Goal: Task Accomplishment & Management: Manage account settings

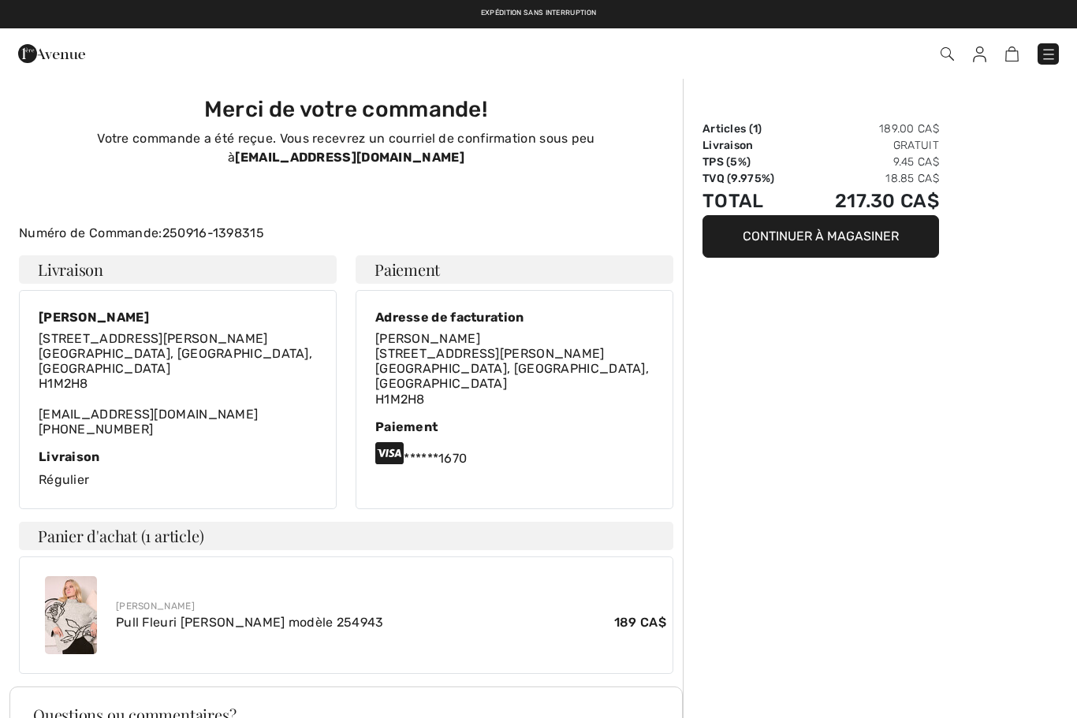
checkbox input "true"
click at [1054, 49] on img at bounding box center [1048, 55] width 16 height 16
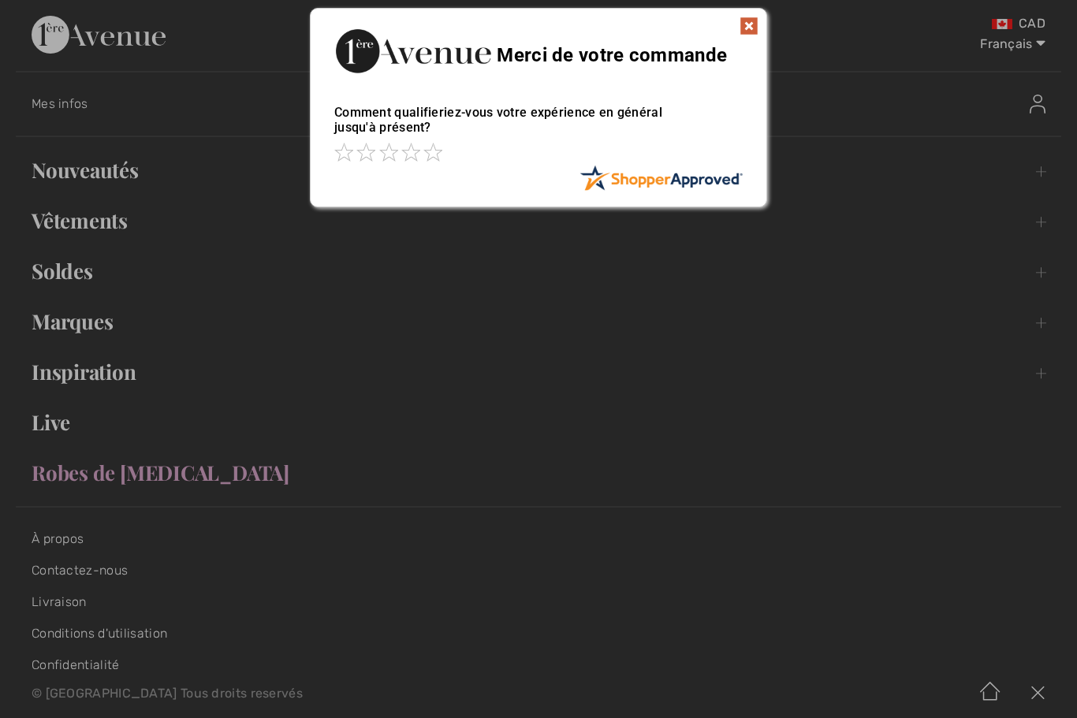
click at [109, 164] on div "Sorry! Something went wrong. Close Merci de votre commande Comment qualifieriez…" at bounding box center [538, 107] width 1077 height 215
click at [744, 32] on img at bounding box center [748, 26] width 19 height 19
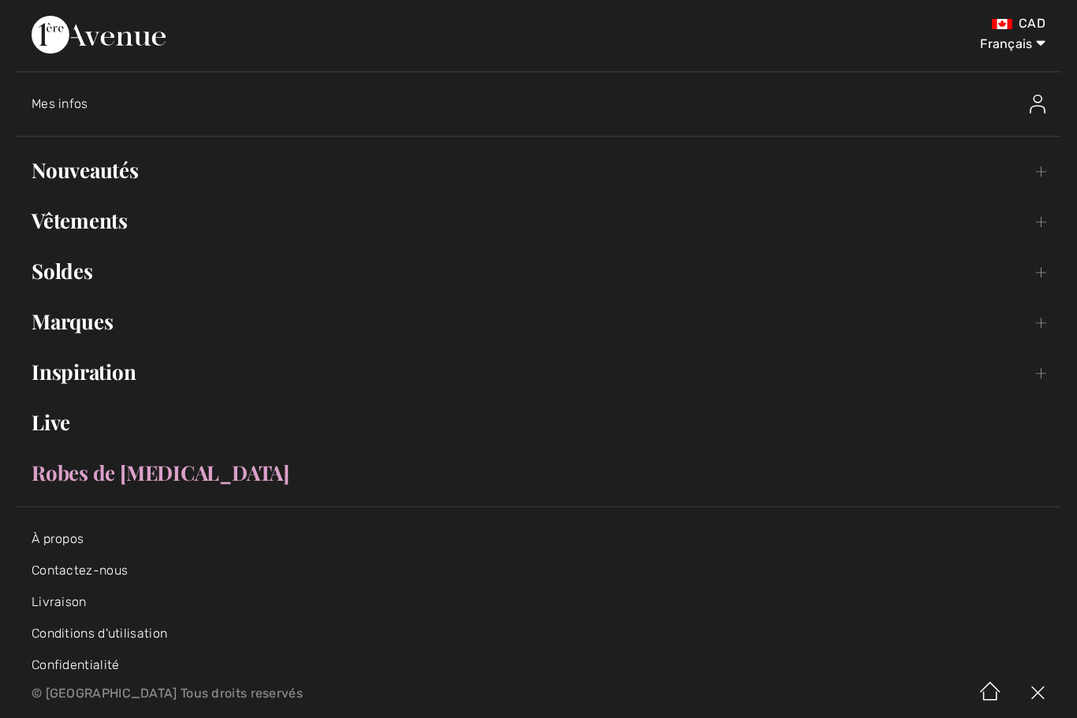
click at [121, 173] on link "Nouveautés Toggle submenu" at bounding box center [538, 170] width 1045 height 35
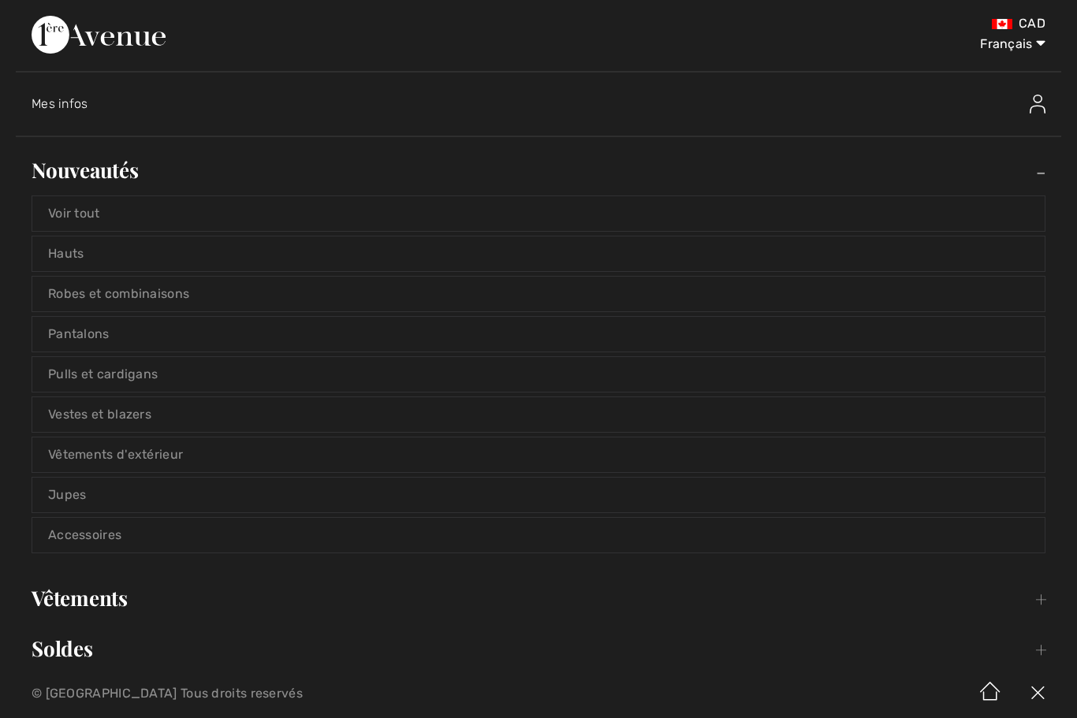
click at [184, 214] on link "Voir tout" at bounding box center [538, 213] width 1012 height 35
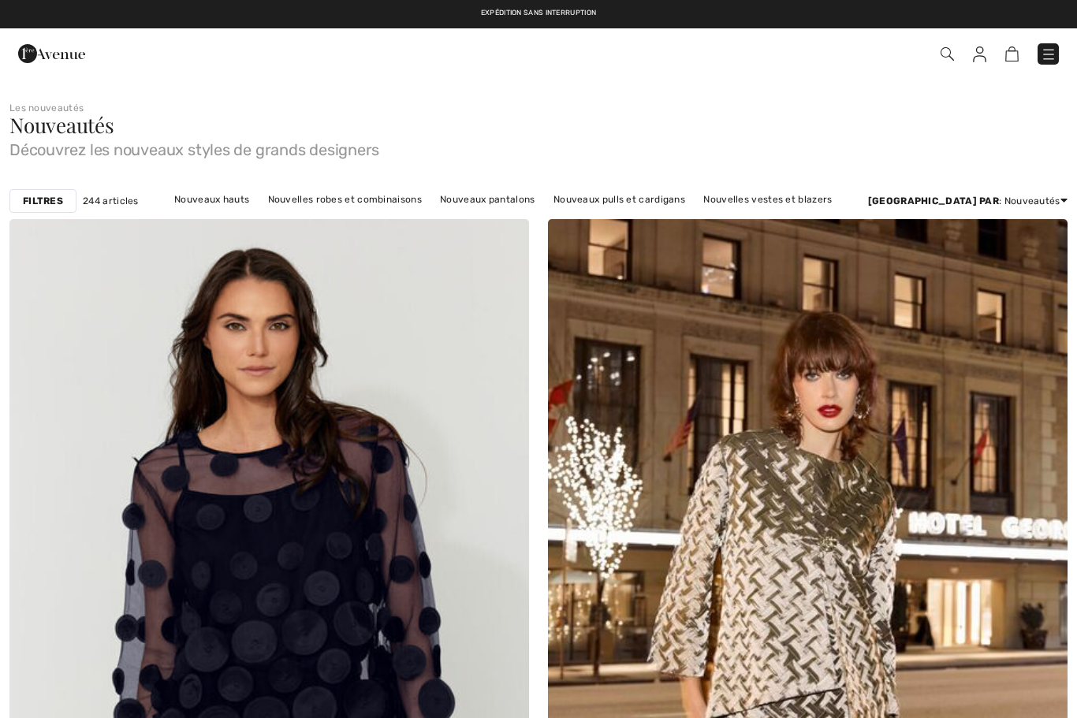
checkbox input "true"
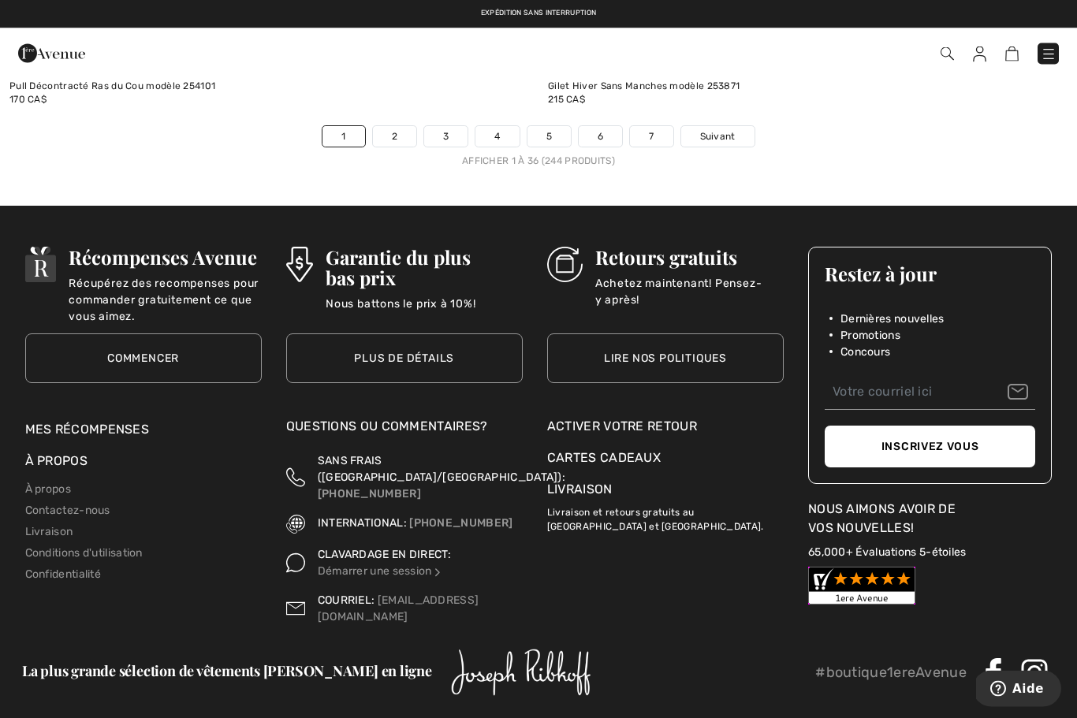
scroll to position [15564, 0]
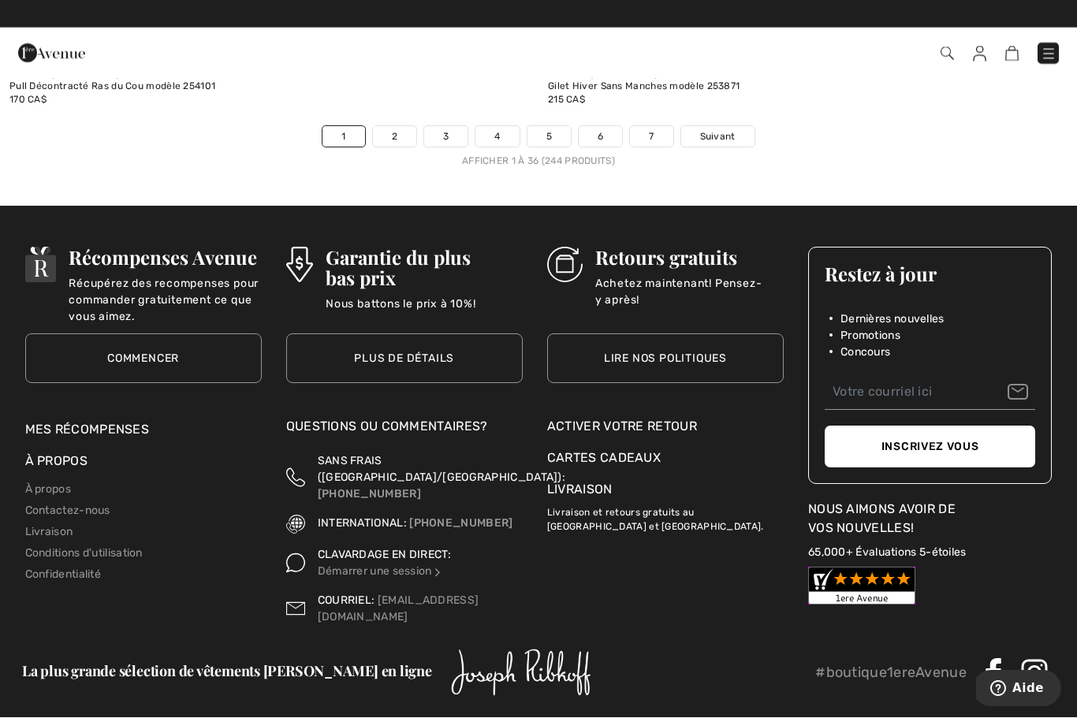
click at [639, 418] on div "Activer votre retour" at bounding box center [665, 427] width 236 height 19
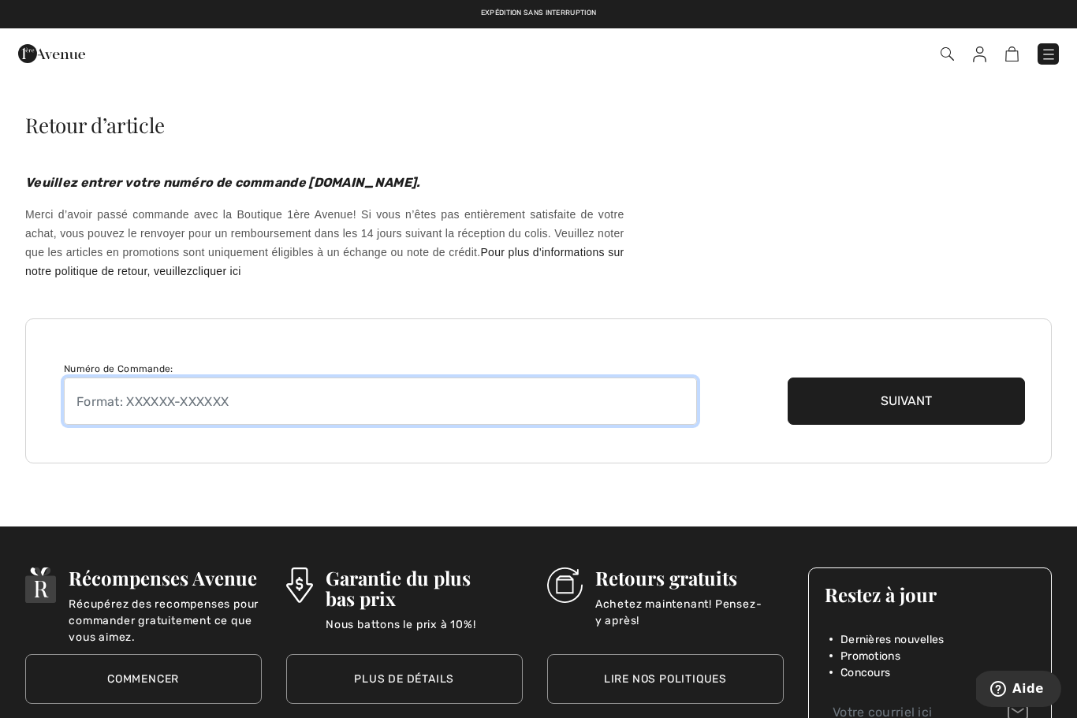
click at [174, 419] on input "text" at bounding box center [380, 401] width 633 height 47
type input "2509121396686"
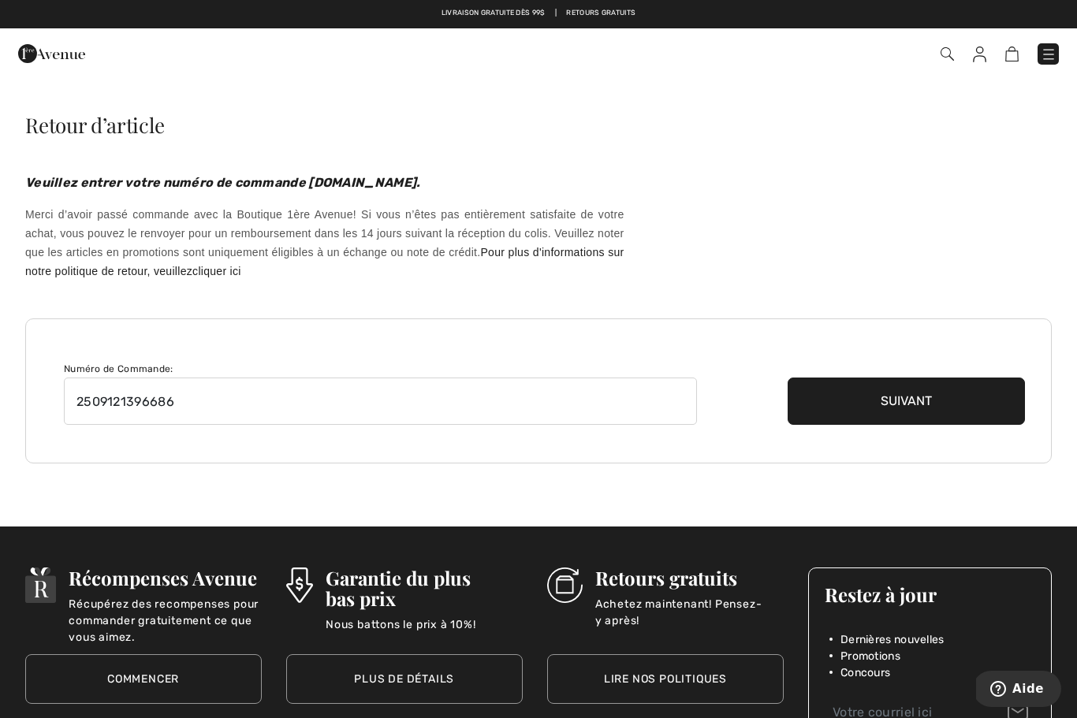
click at [895, 411] on button "Suivant" at bounding box center [905, 401] width 237 height 47
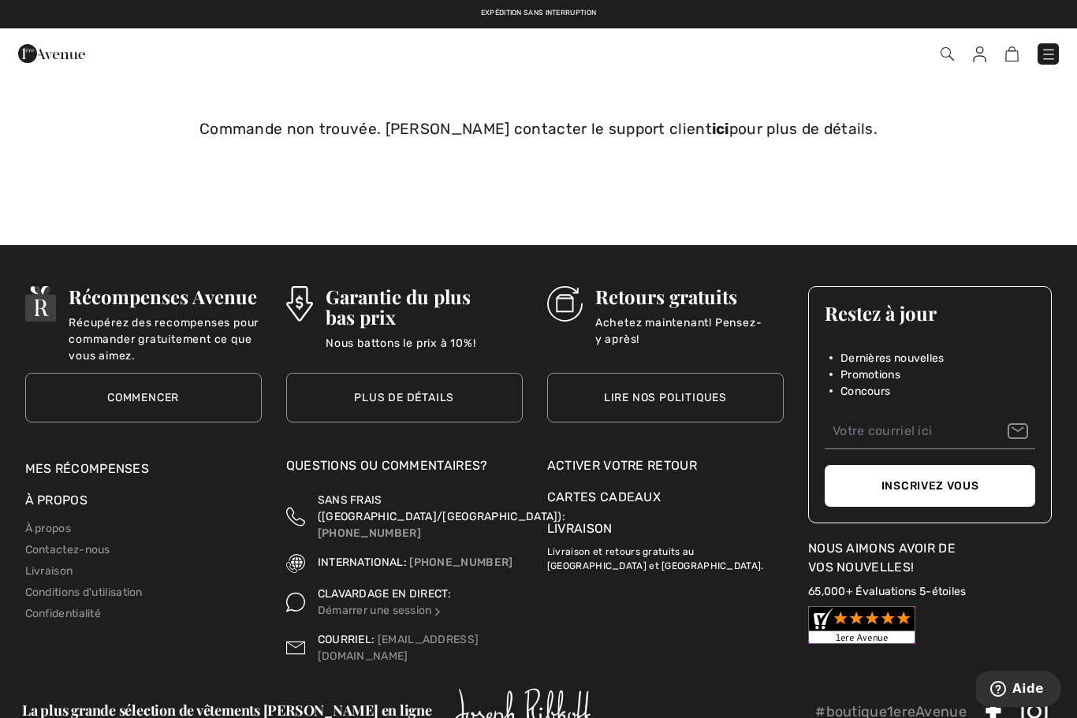
click at [658, 463] on div "Activer votre retour" at bounding box center [665, 465] width 236 height 19
click at [681, 463] on div "Activer votre retour" at bounding box center [665, 465] width 236 height 19
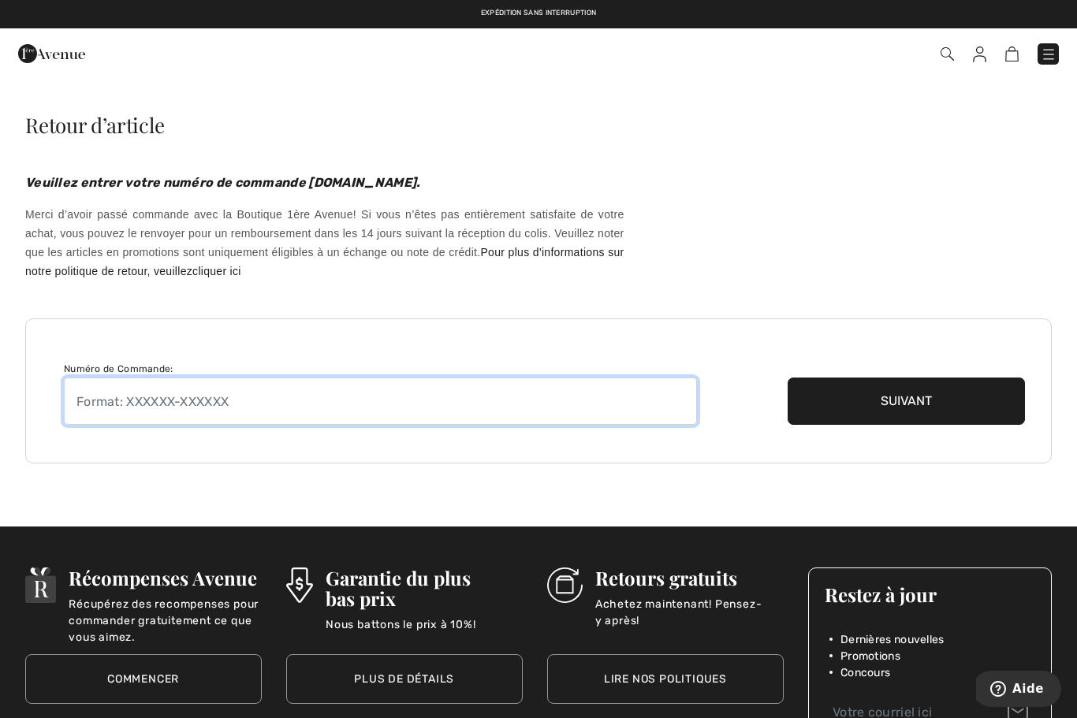
click at [278, 401] on input "text" at bounding box center [380, 401] width 633 height 47
type input "250912-1396686"
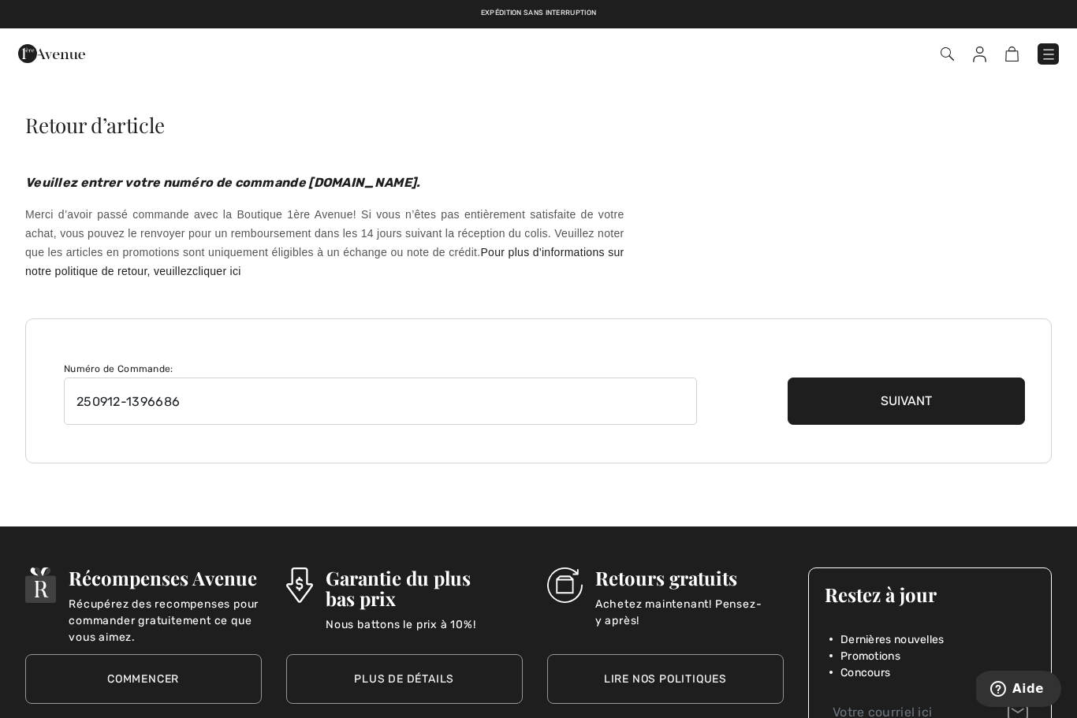
click at [880, 416] on button "Suivant" at bounding box center [905, 401] width 237 height 47
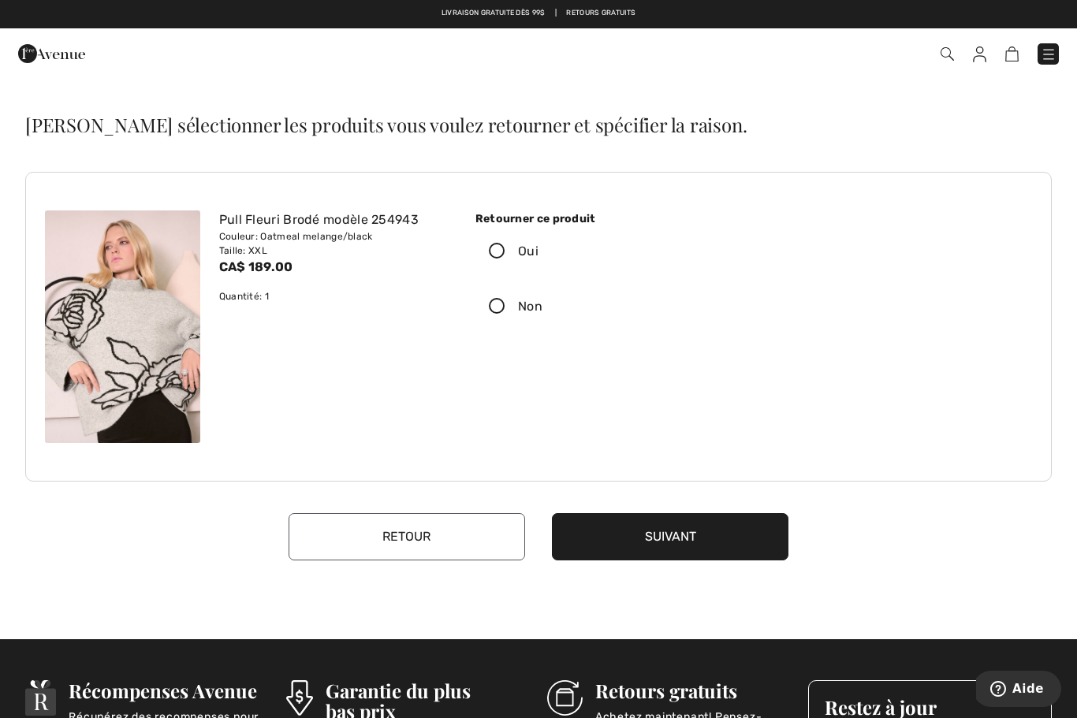
click at [508, 258] on icon at bounding box center [497, 252] width 42 height 17
click at [538, 258] on input "Oui" at bounding box center [543, 251] width 10 height 47
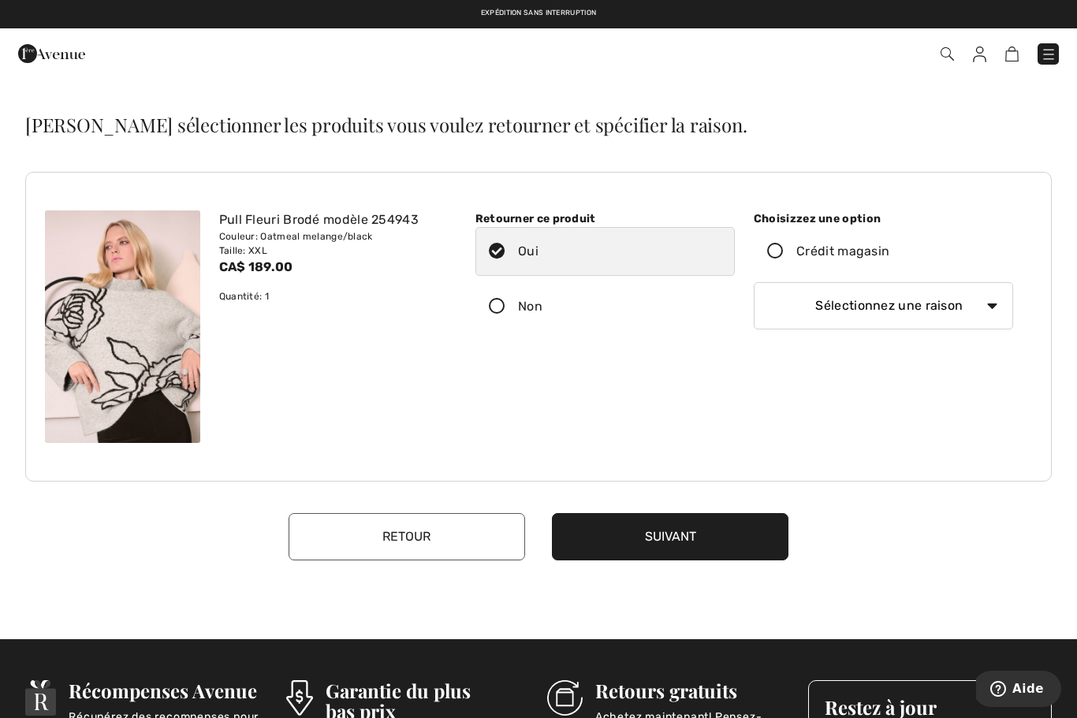
click at [1050, 53] on img at bounding box center [1048, 55] width 16 height 16
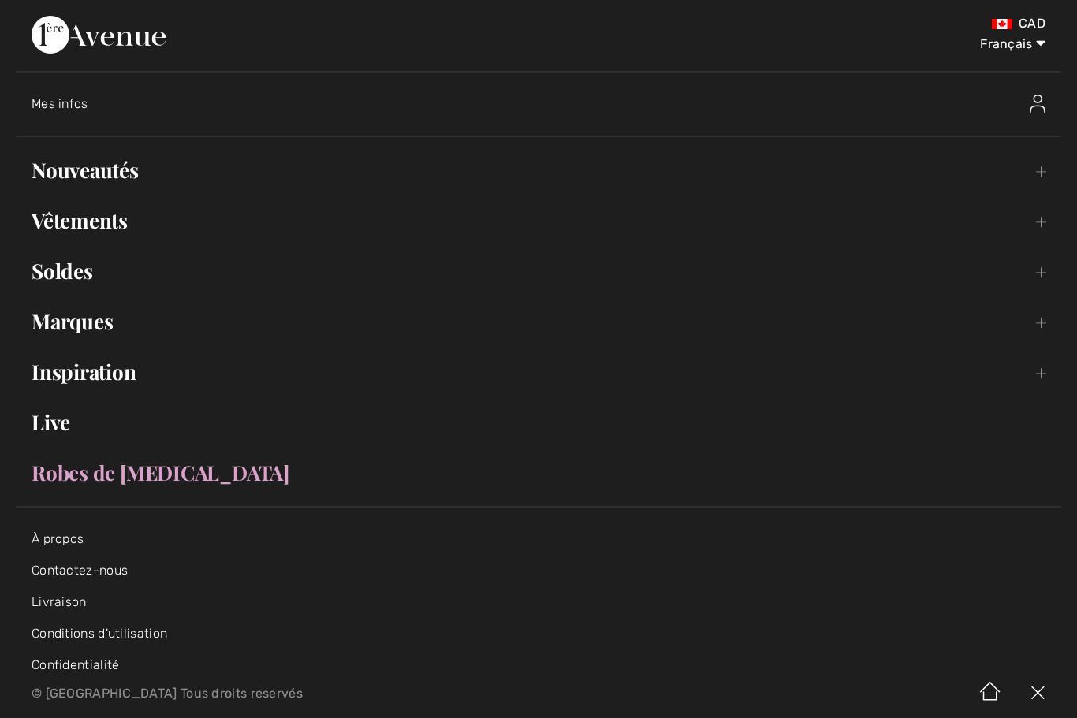
click at [1038, 113] on img at bounding box center [1037, 104] width 16 height 19
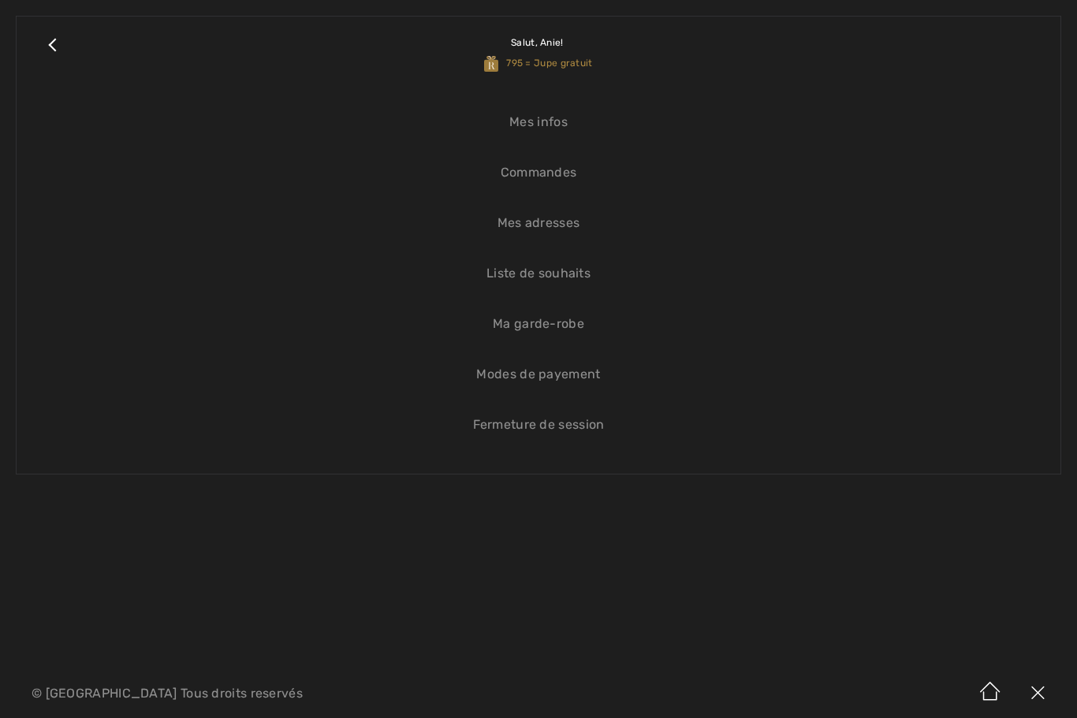
click at [564, 173] on link "Commandes" at bounding box center [538, 172] width 1012 height 35
click at [562, 173] on link "Commandes" at bounding box center [538, 172] width 1012 height 35
click at [571, 164] on link "Commandes" at bounding box center [538, 172] width 1012 height 35
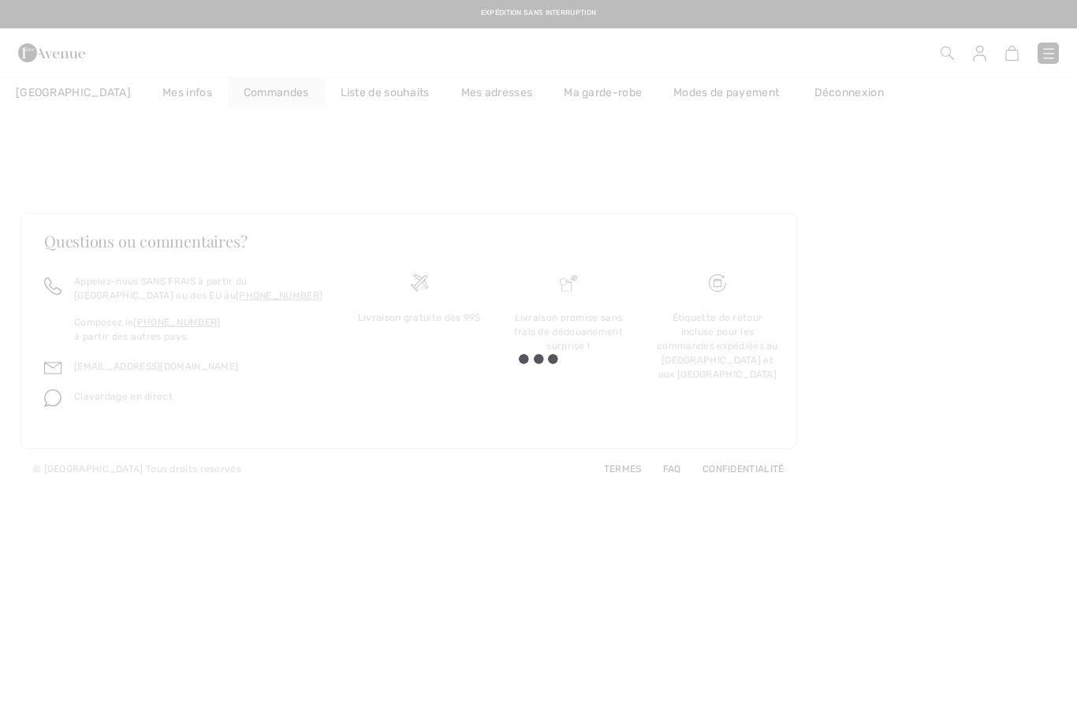
checkbox input "true"
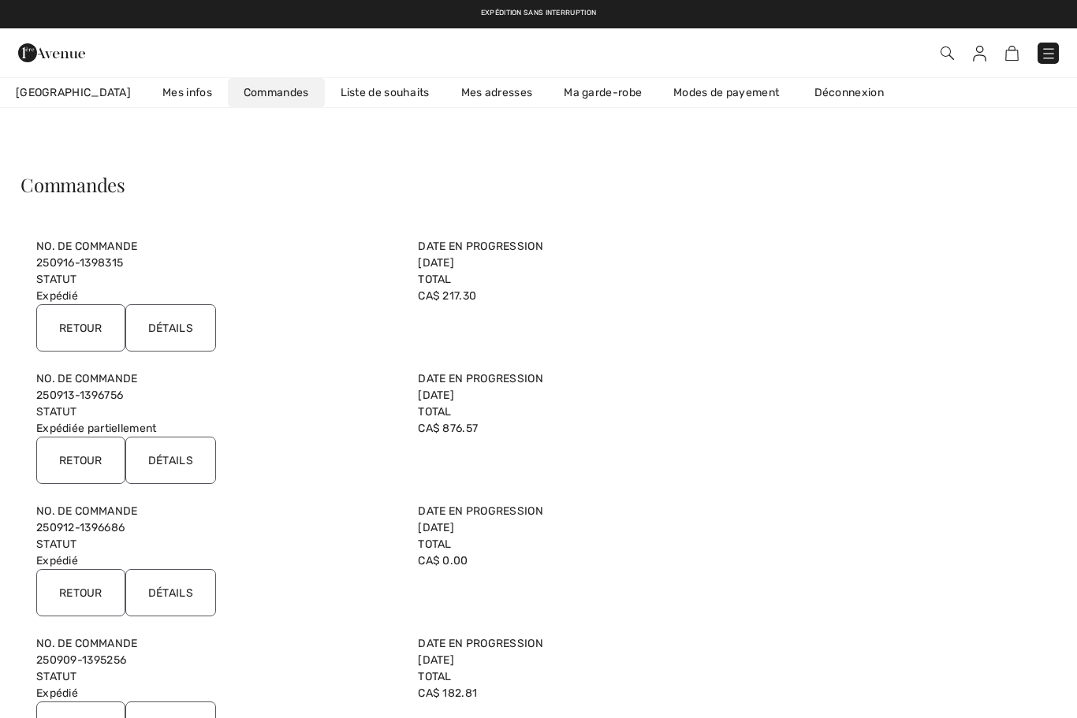
click at [184, 332] on input "Détails" at bounding box center [170, 327] width 91 height 47
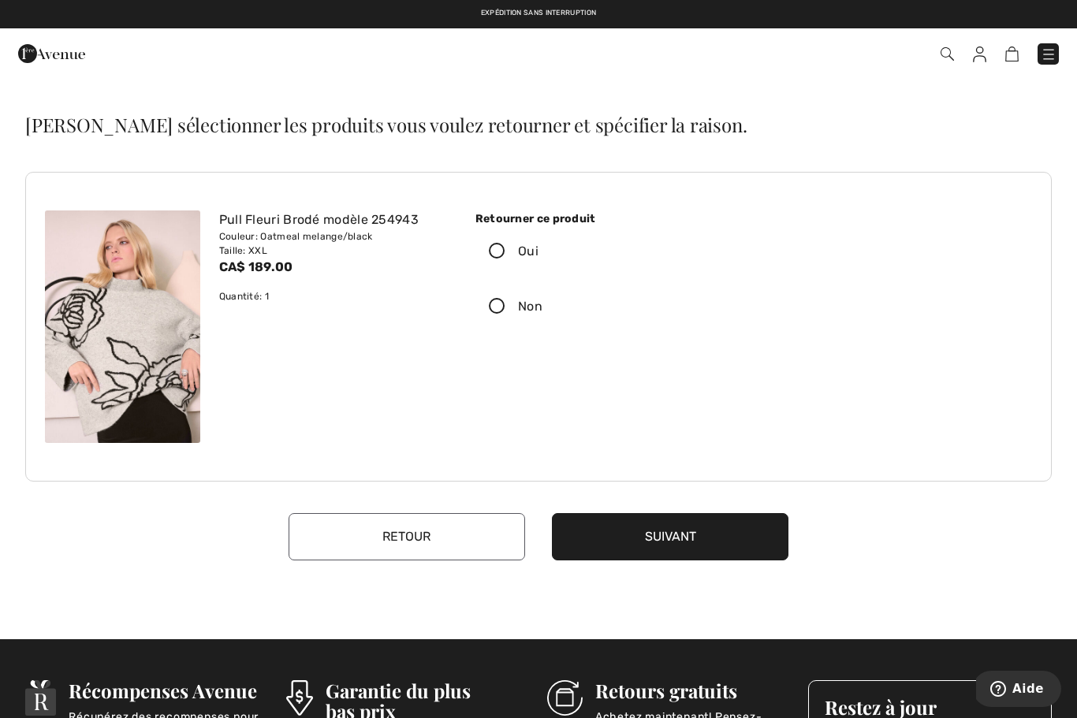
click at [1040, 58] on img at bounding box center [1048, 55] width 16 height 16
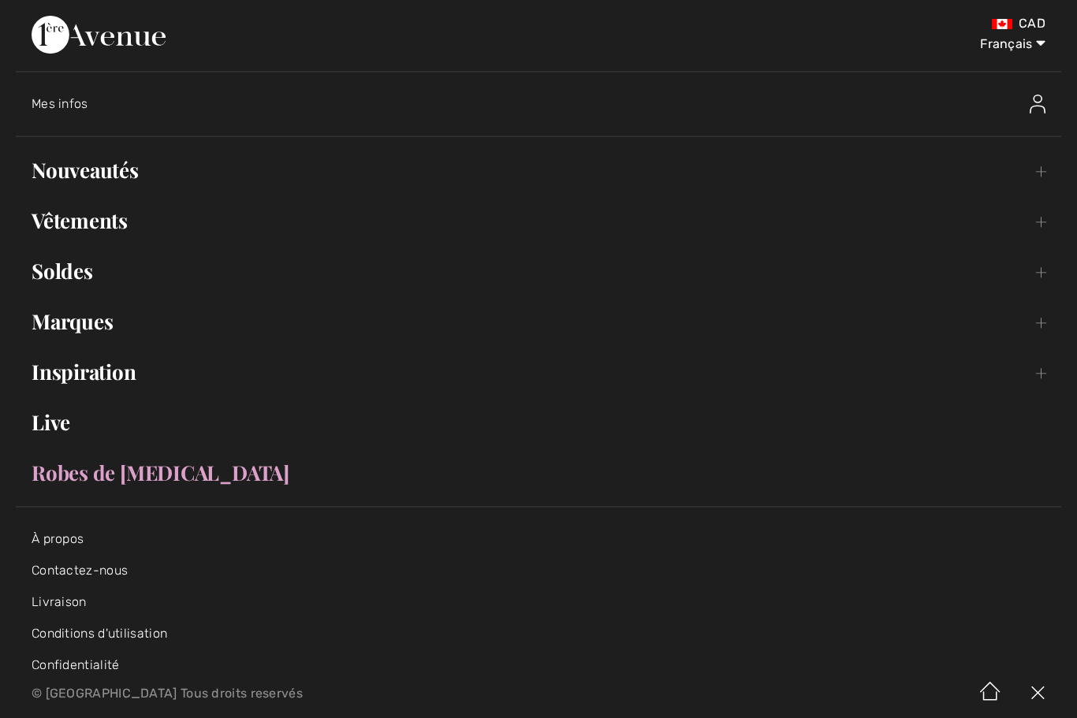
click at [1037, 106] on img at bounding box center [1037, 104] width 16 height 19
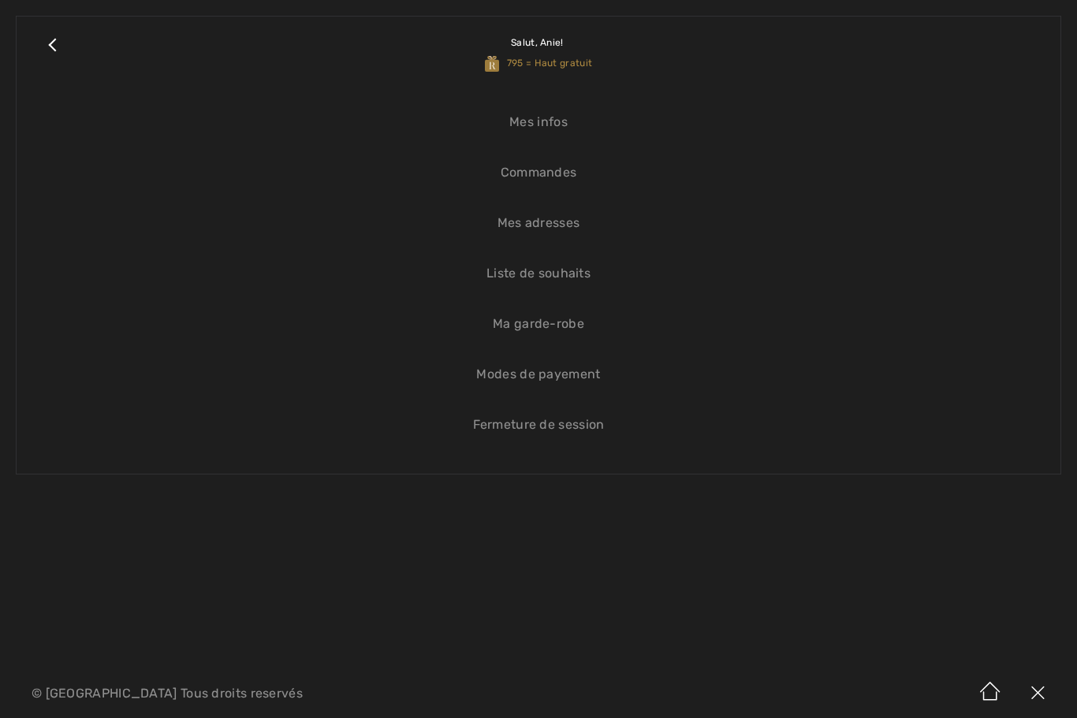
click at [561, 173] on link "Commandes" at bounding box center [538, 172] width 1012 height 35
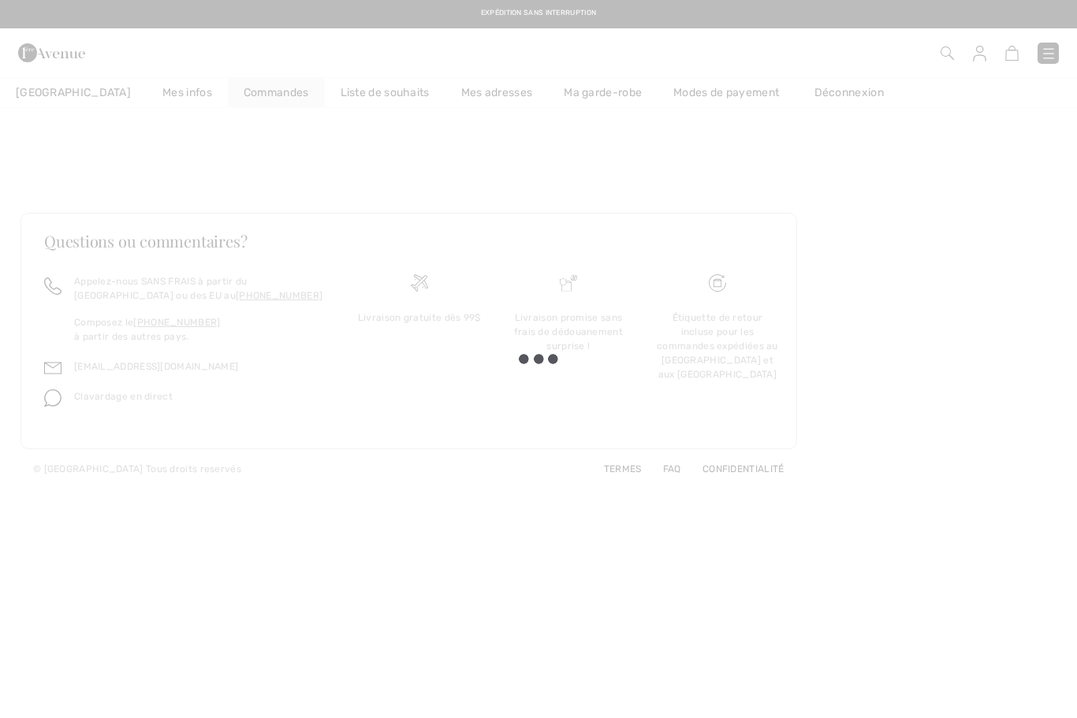
checkbox input "true"
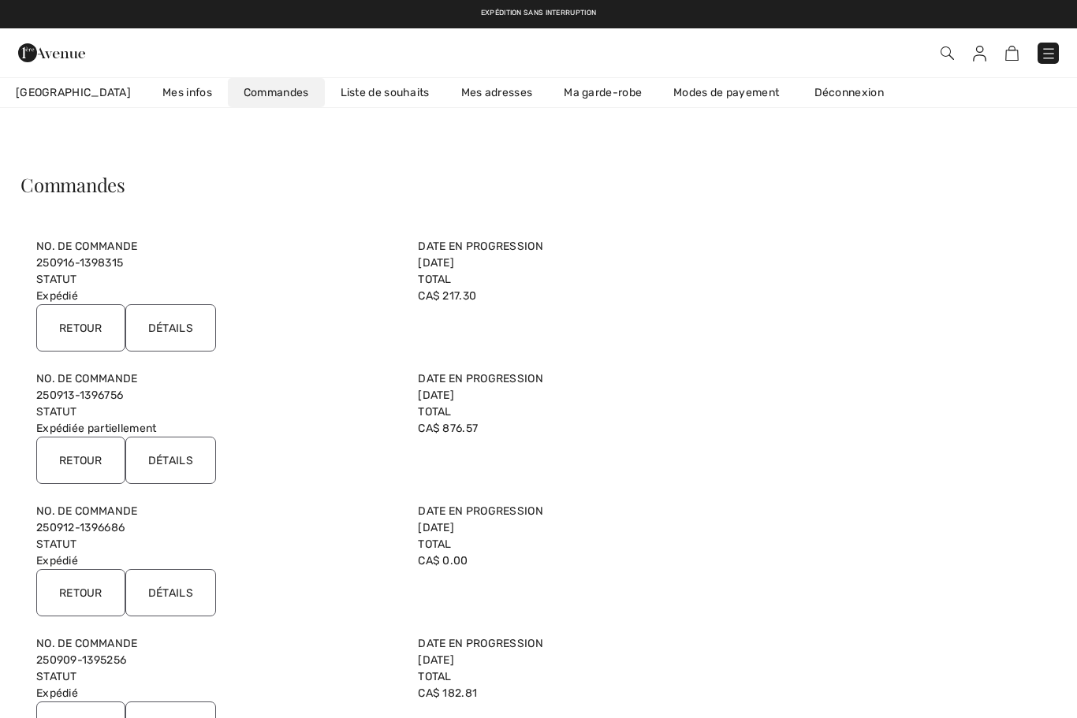
click at [184, 460] on input "Détails" at bounding box center [170, 460] width 91 height 47
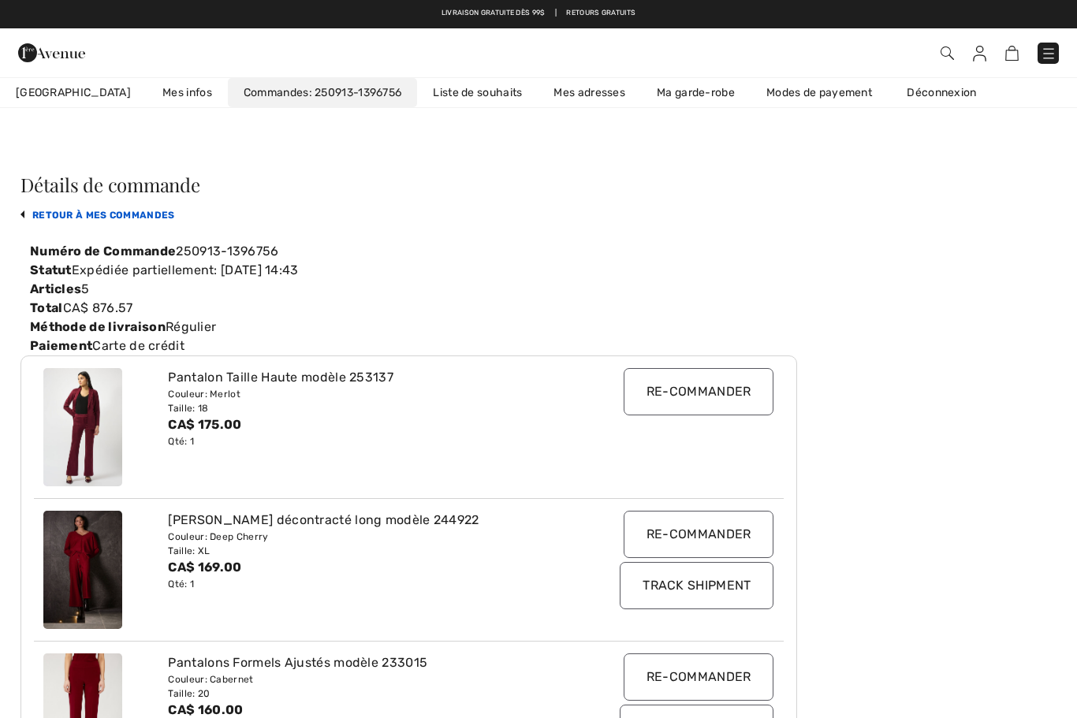
click at [130, 218] on link "retour à mes commandes" at bounding box center [97, 215] width 154 height 11
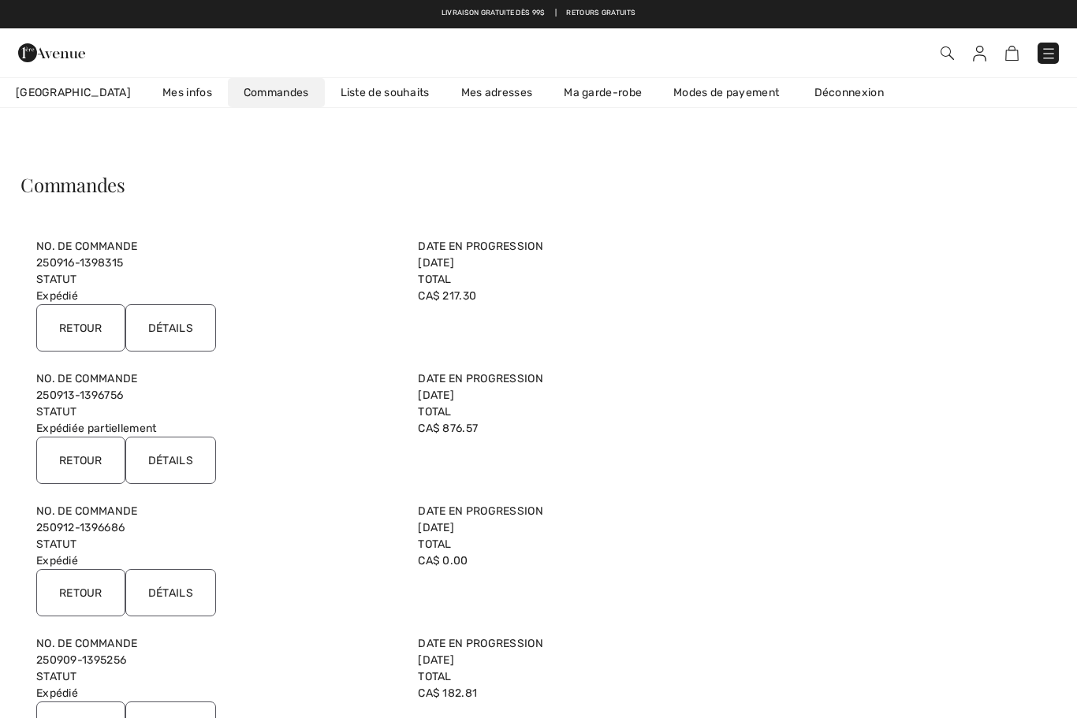
click at [178, 597] on input "Détails" at bounding box center [170, 592] width 91 height 47
